Goal: Navigation & Orientation: Find specific page/section

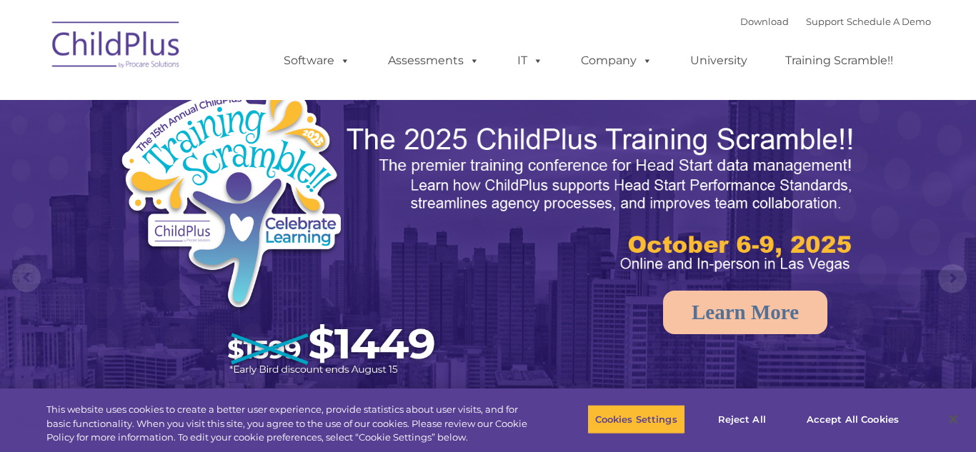
select select "MEDIUM"
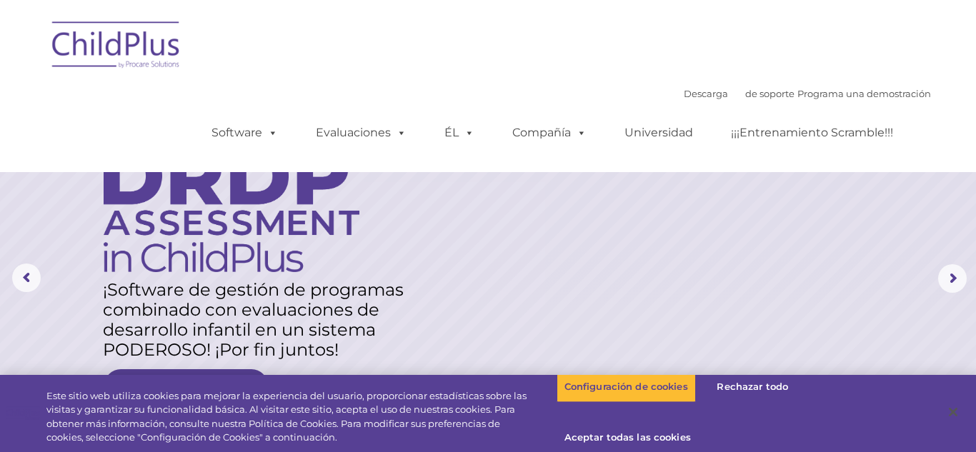
click at [535, 50] on div "Descarga de soporte | Programa una demostración  MENÚ MENÚ Software ChildPlus:…" at bounding box center [488, 86] width 886 height 151
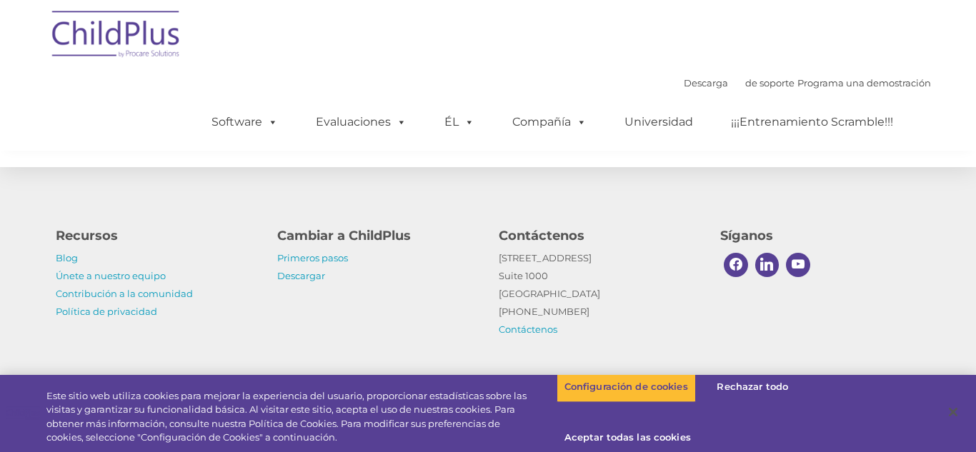
scroll to position [1656, 0]
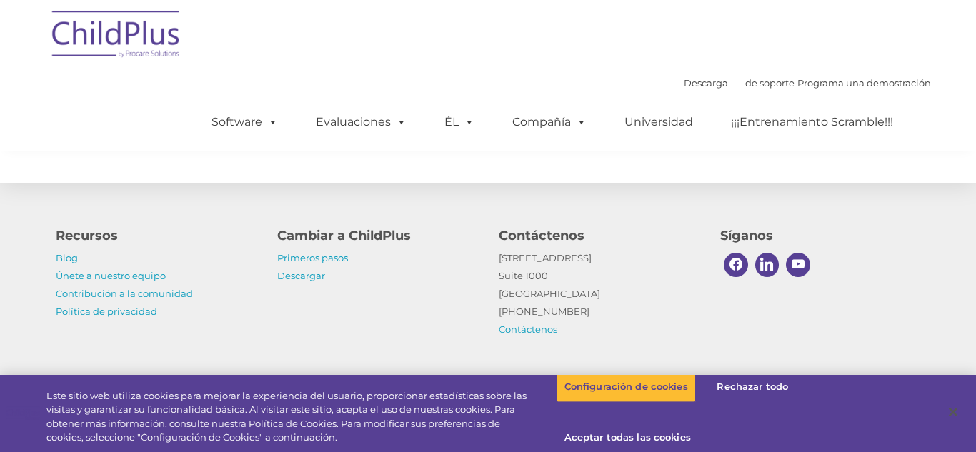
click at [936, 149] on nav "Descarga de soporte | Programa una demostración  MENÚ MENÚ Software ChildPlus:…" at bounding box center [488, 75] width 976 height 151
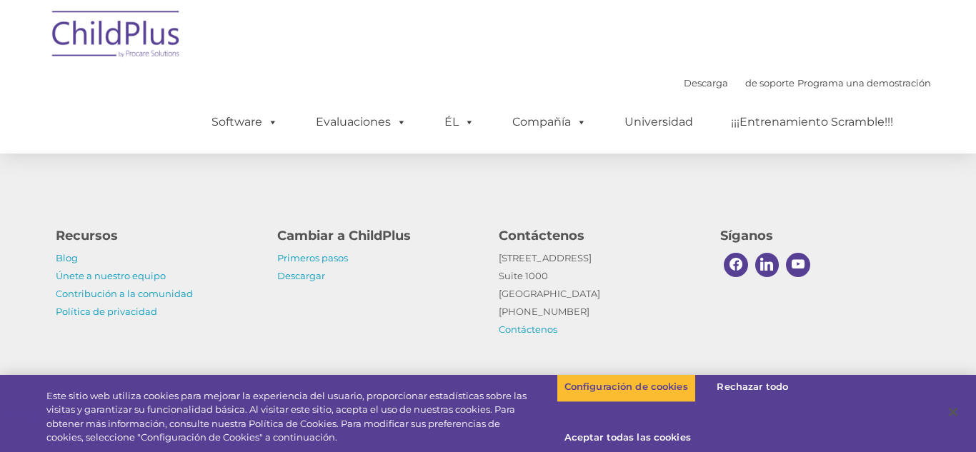
scroll to position [1692, 0]
click at [891, 237] on h4 "Síganos" at bounding box center [821, 236] width 200 height 20
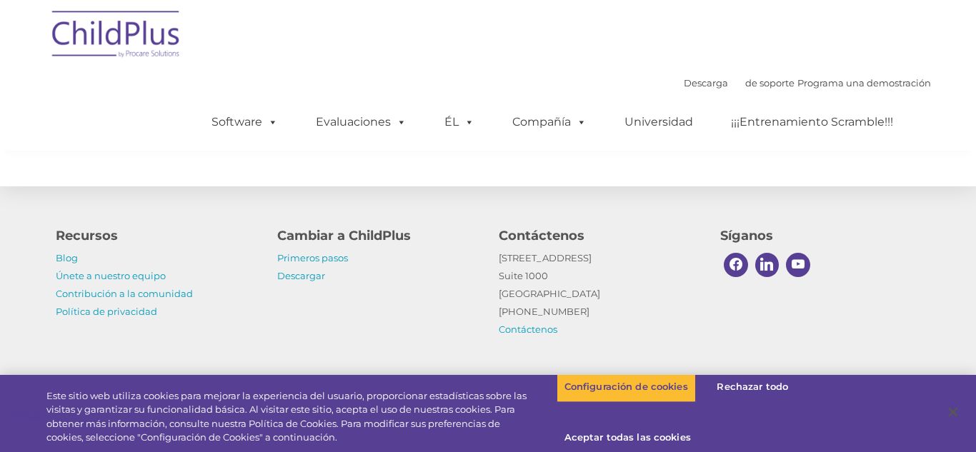
scroll to position [1656, 0]
click at [921, 324] on div "Recursos Blog Únete a nuestro equipo Contribución a la comunidad Política de pr…" at bounding box center [488, 279] width 886 height 120
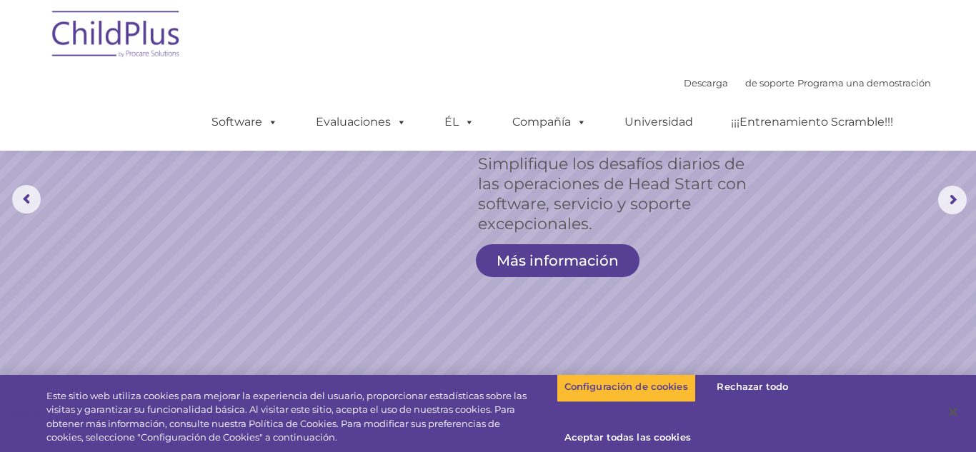
scroll to position [0, 0]
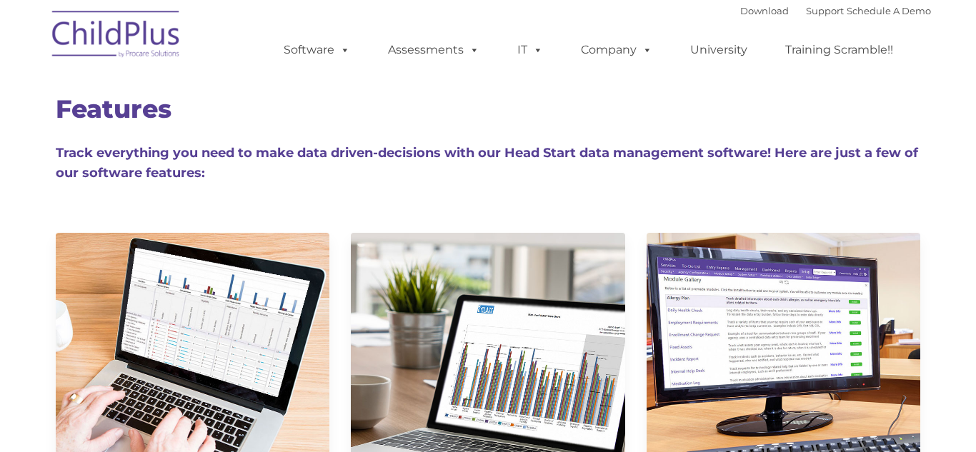
type input ""
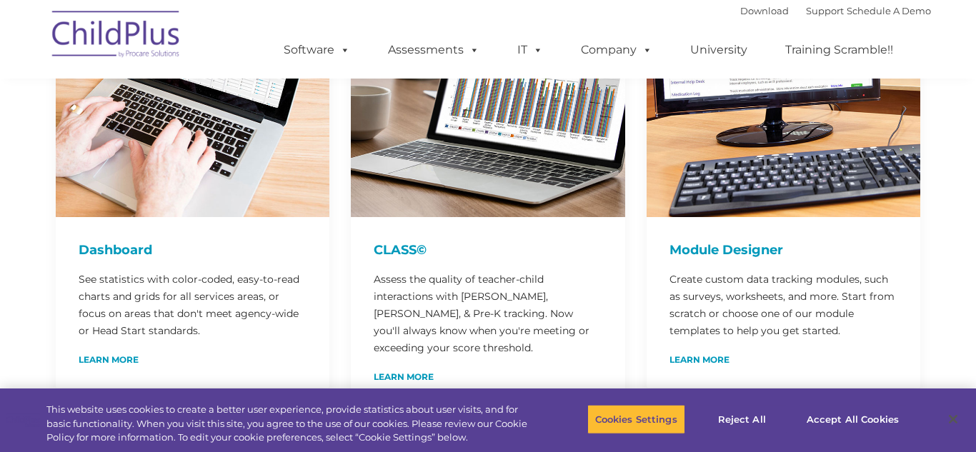
scroll to position [286, 0]
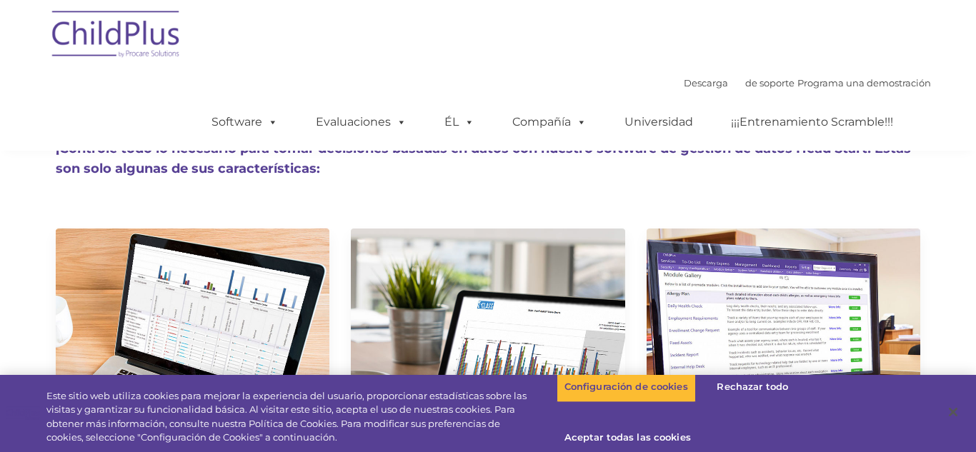
scroll to position [0, 0]
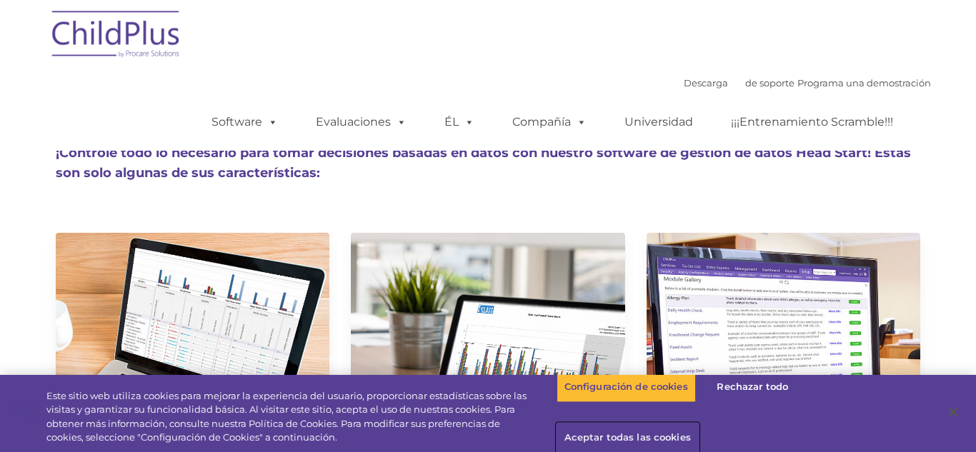
click at [626, 438] on font "Aceptar todas las cookies" at bounding box center [628, 437] width 127 height 11
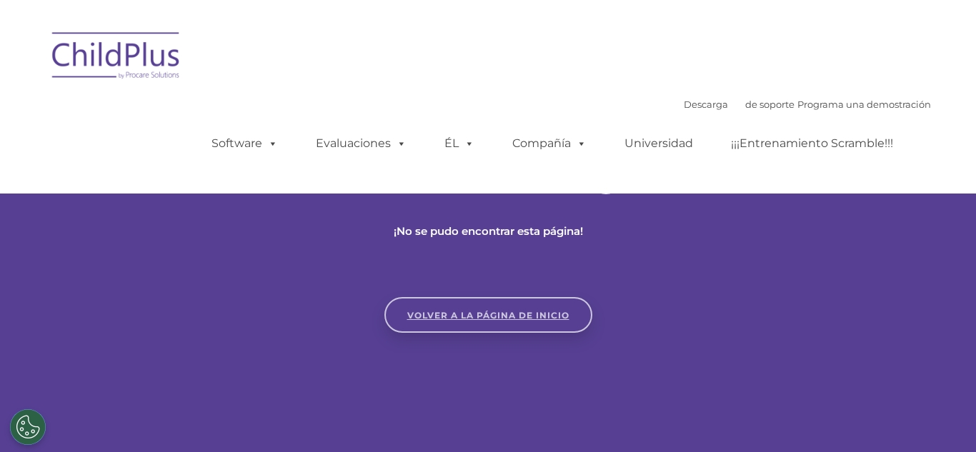
click at [517, 323] on link "Volver a la página de inicio" at bounding box center [489, 315] width 208 height 36
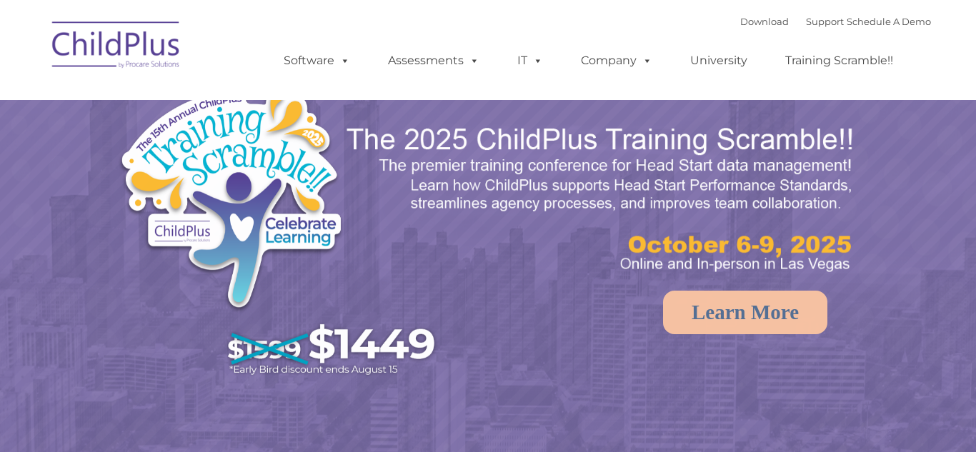
select select "MEDIUM"
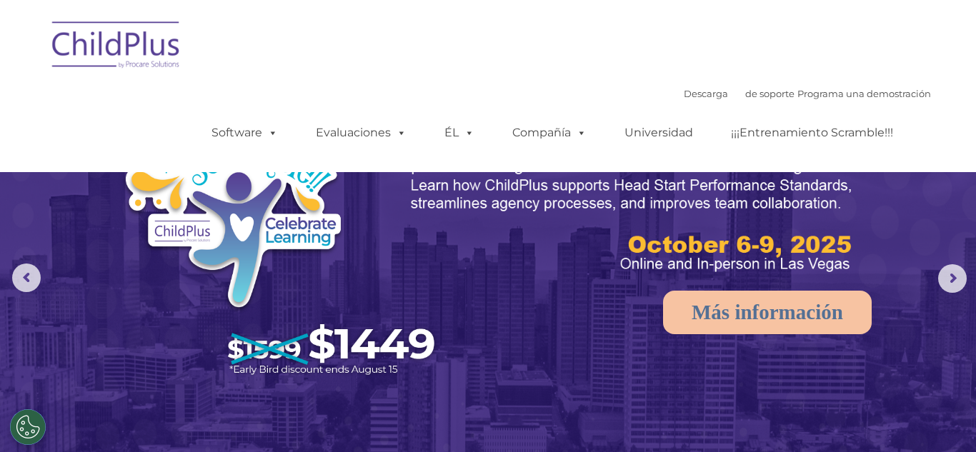
click at [940, 117] on nav "Descarga de soporte | Programa una demostración  MENÚ MENÚ Software ChildPlus:…" at bounding box center [488, 86] width 976 height 172
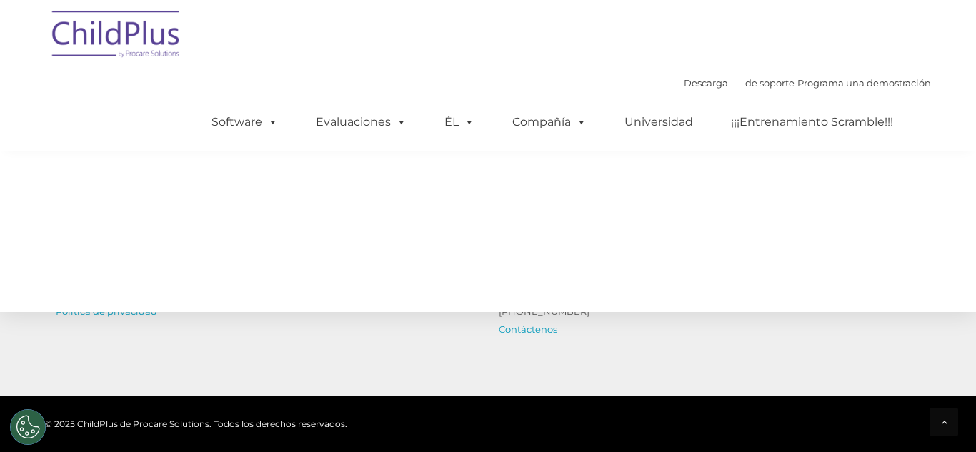
scroll to position [1531, 0]
